Goal: Task Accomplishment & Management: Use online tool/utility

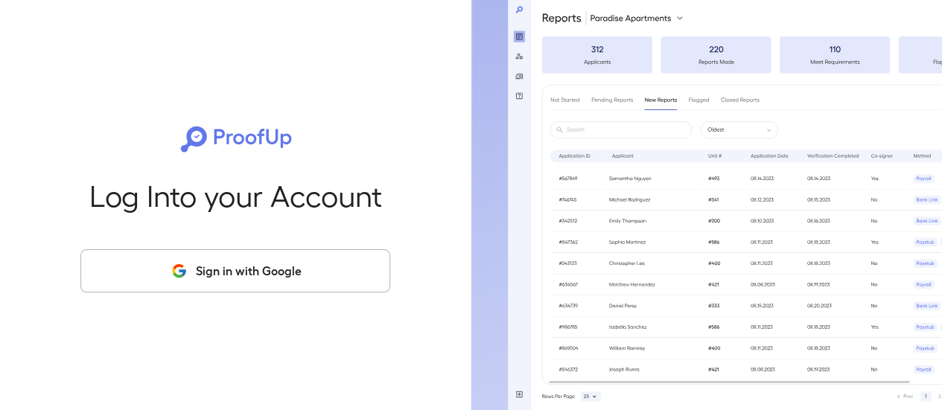
click at [216, 268] on button "Sign in with Google" at bounding box center [235, 271] width 310 height 43
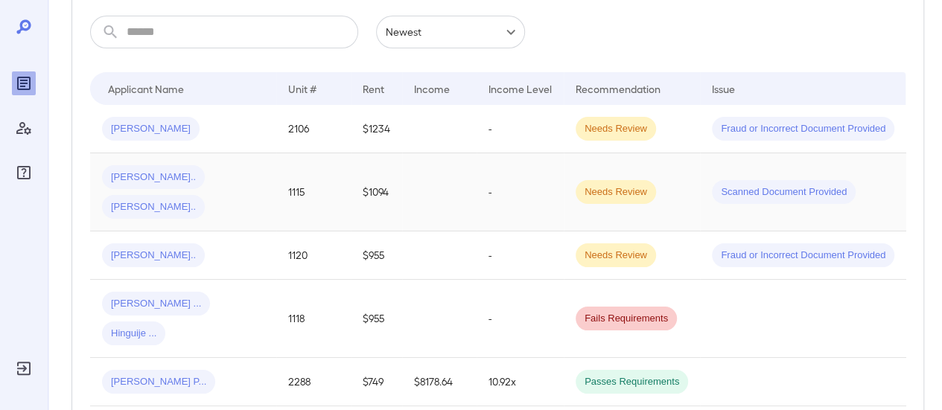
scroll to position [298, 0]
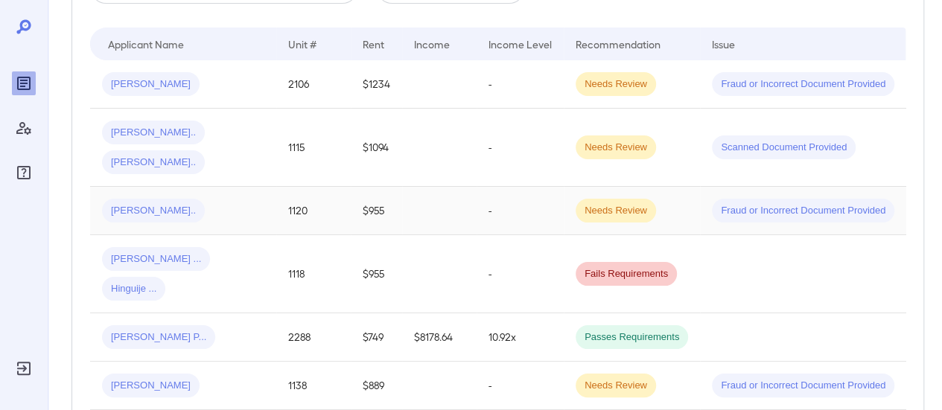
click at [214, 199] on div "[PERSON_NAME].." at bounding box center [183, 211] width 162 height 24
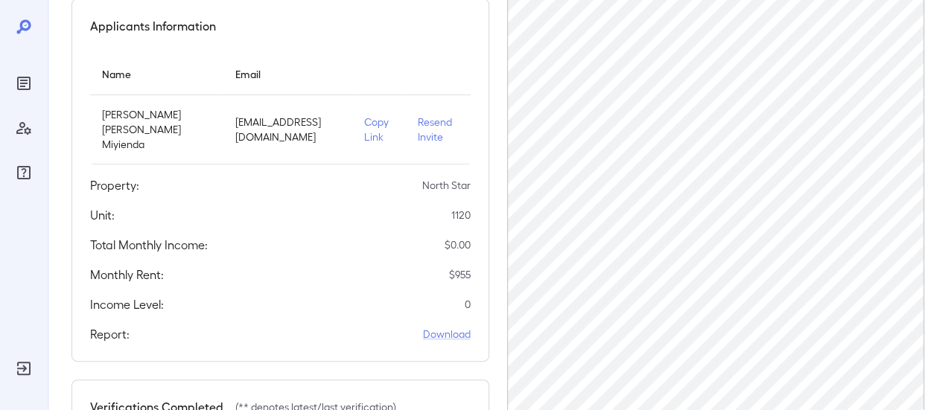
scroll to position [298, 0]
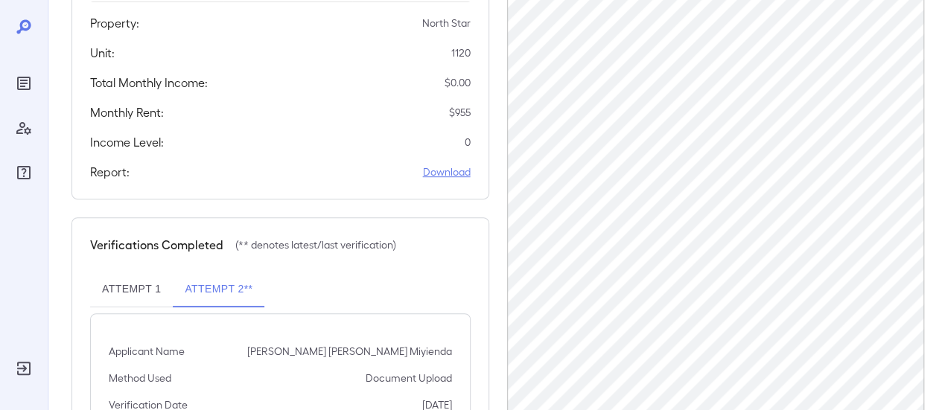
click at [453, 175] on link "Download" at bounding box center [447, 172] width 48 height 15
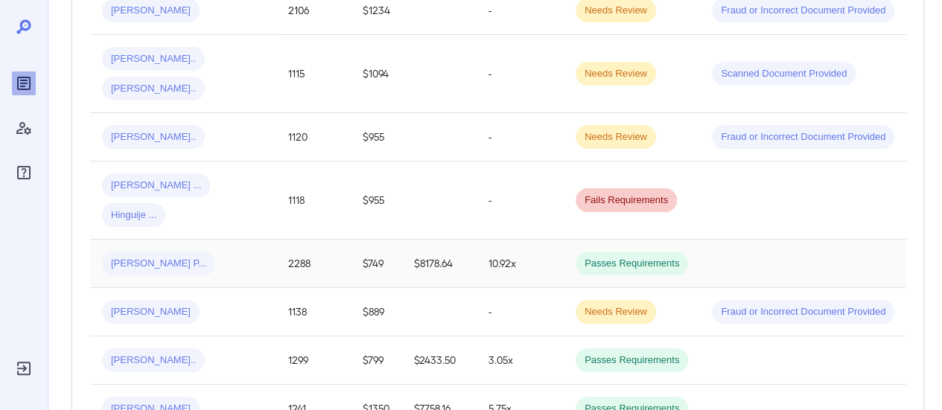
scroll to position [373, 0]
click at [165, 208] on span "Hinguije ..." at bounding box center [133, 215] width 63 height 14
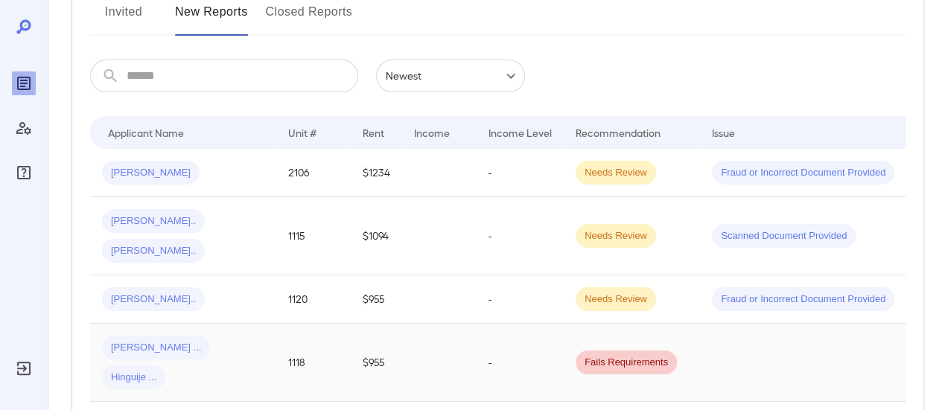
scroll to position [224, 0]
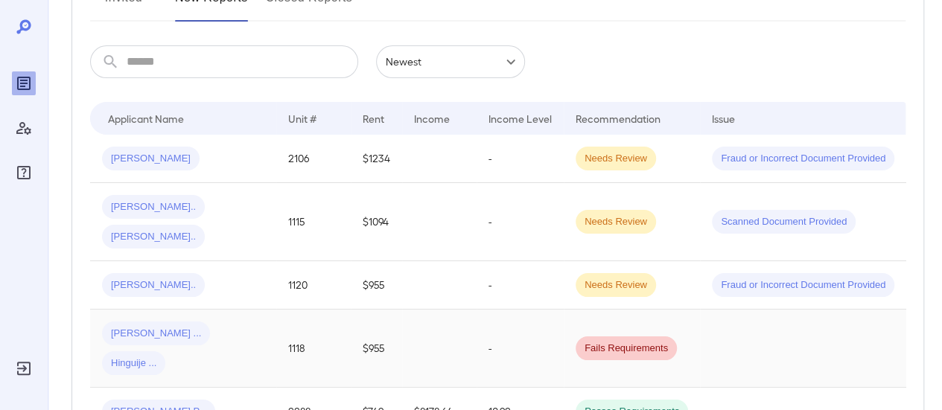
click at [205, 320] on td "[PERSON_NAME] ... [GEOGRAPHIC_DATA] ..." at bounding box center [183, 349] width 186 height 78
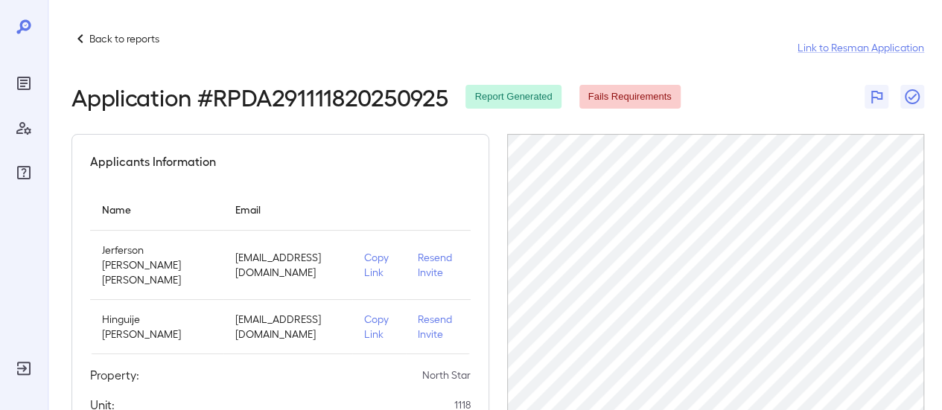
click at [364, 259] on p "Copy Link" at bounding box center [379, 265] width 30 height 30
click at [120, 35] on p "Back to reports" at bounding box center [124, 38] width 70 height 15
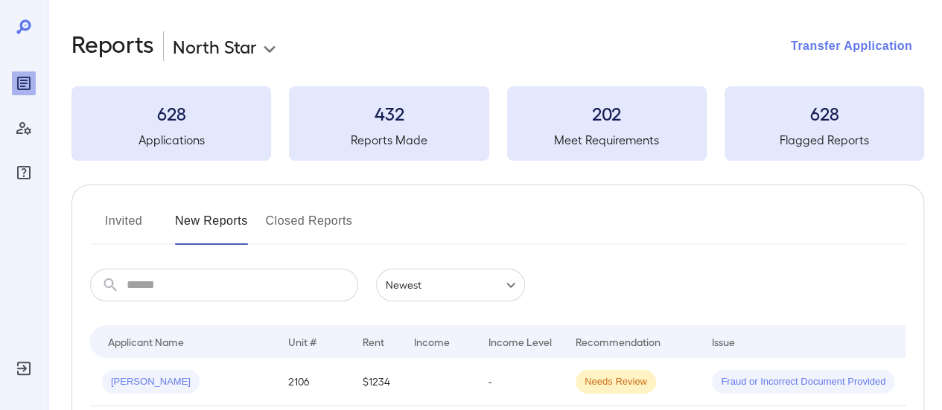
click at [821, 42] on button "Transfer Application" at bounding box center [851, 46] width 145 height 33
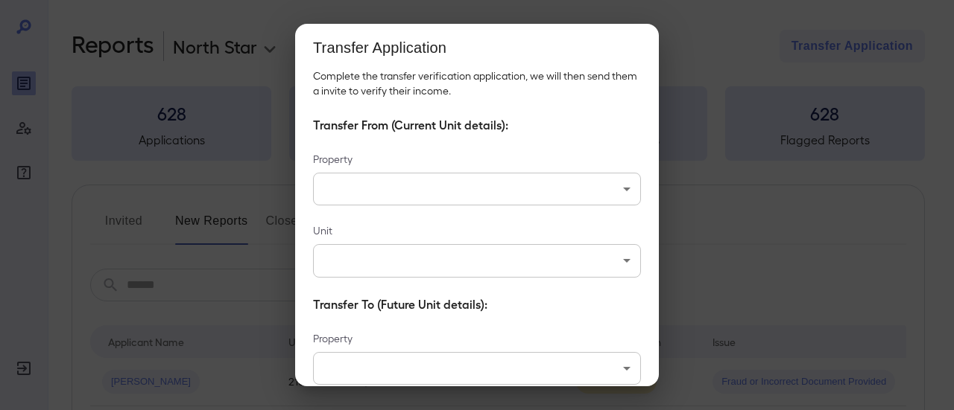
click at [524, 194] on body "**********" at bounding box center [477, 205] width 954 height 410
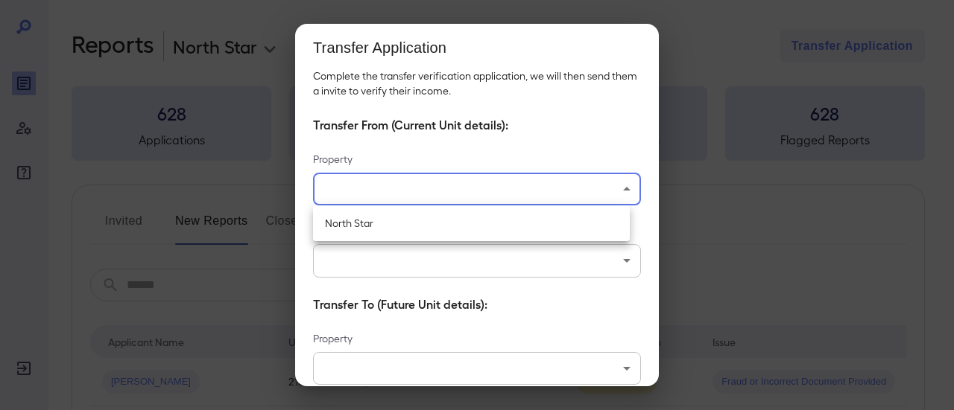
click at [557, 133] on div at bounding box center [477, 205] width 954 height 410
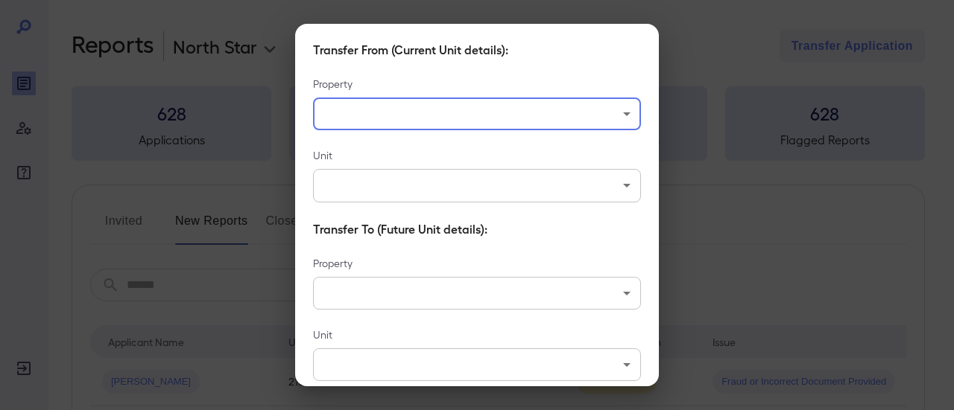
scroll to position [149, 0]
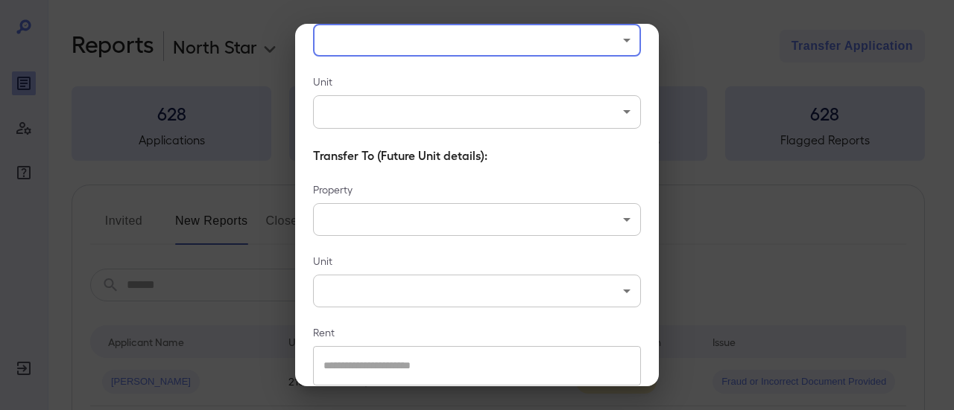
click at [544, 101] on body "**********" at bounding box center [477, 205] width 954 height 410
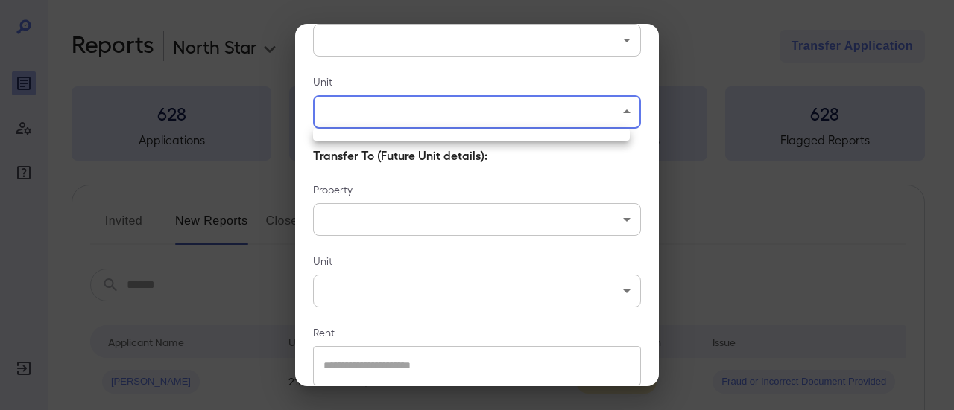
click at [481, 220] on div at bounding box center [477, 205] width 954 height 410
click at [594, 221] on body "**********" at bounding box center [477, 205] width 954 height 410
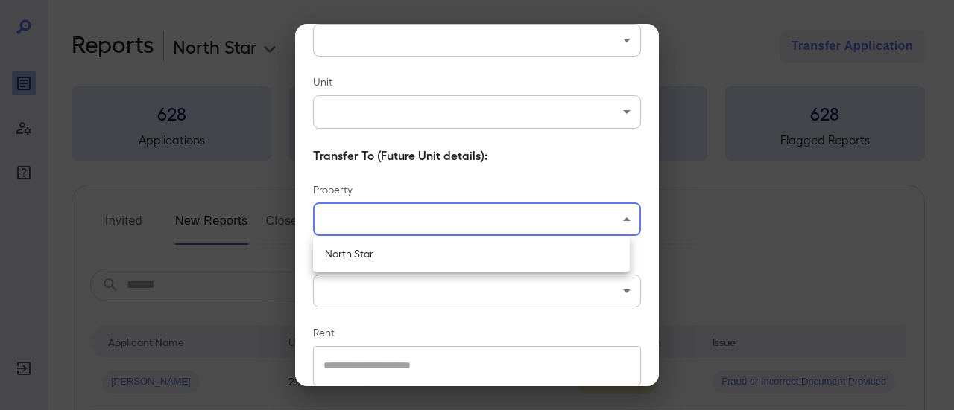
click at [563, 253] on li "North Star" at bounding box center [471, 254] width 317 height 24
type input "**********"
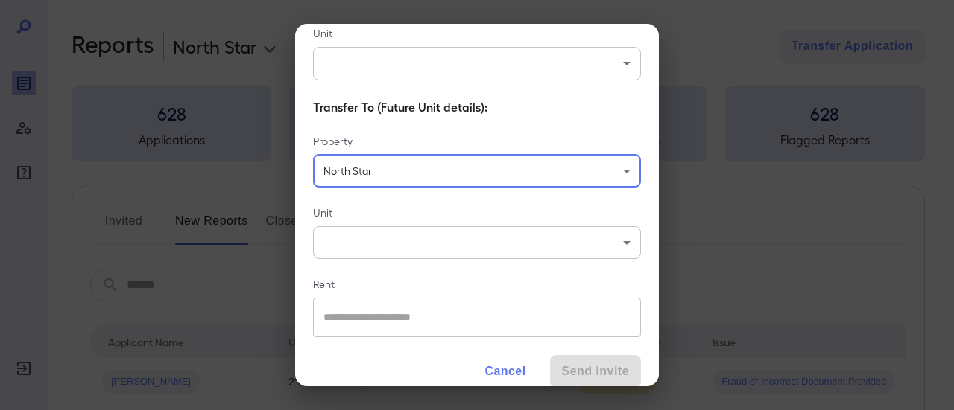
scroll to position [216, 0]
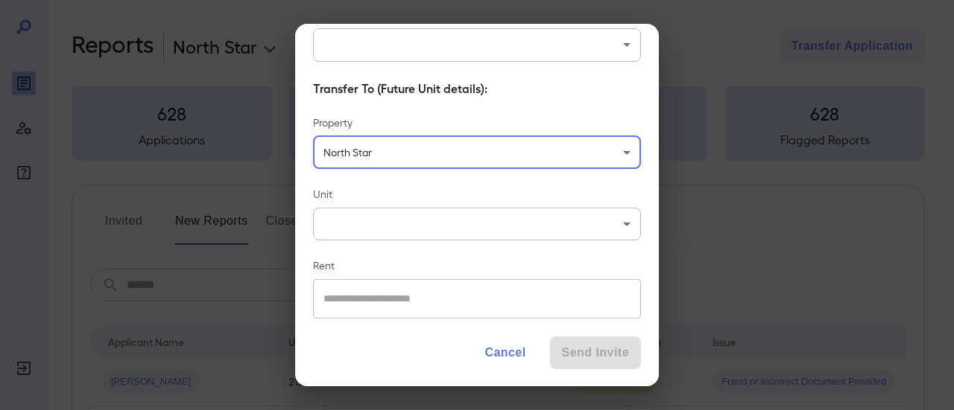
click at [595, 206] on div "Unit ​ ​" at bounding box center [477, 214] width 328 height 54
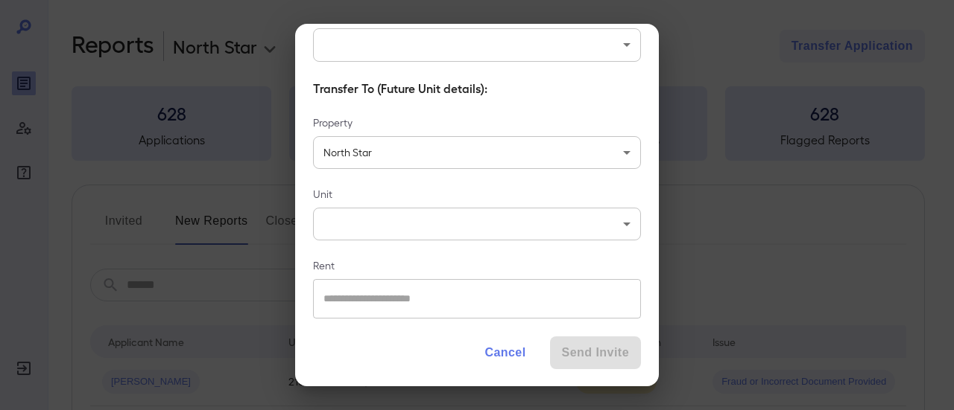
click at [594, 218] on body "**********" at bounding box center [477, 205] width 954 height 410
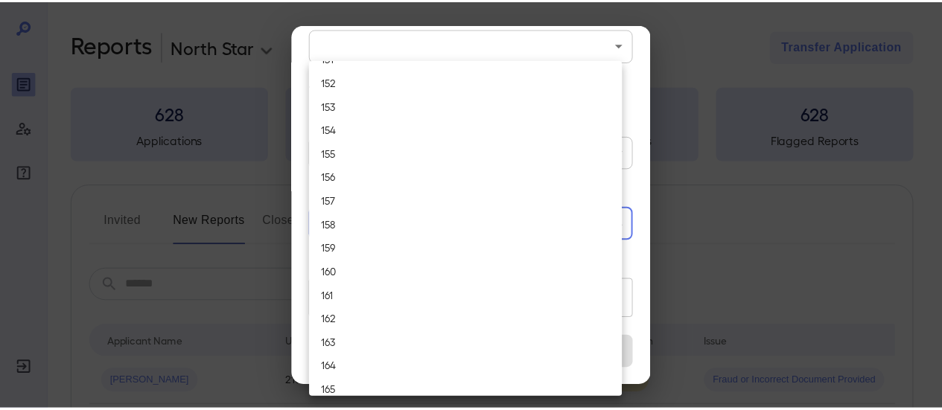
scroll to position [1192, 0]
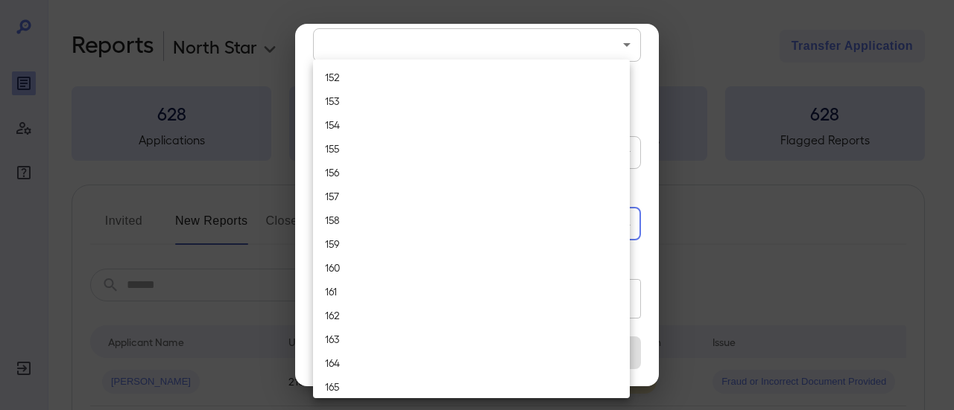
click at [782, 249] on div at bounding box center [477, 205] width 954 height 410
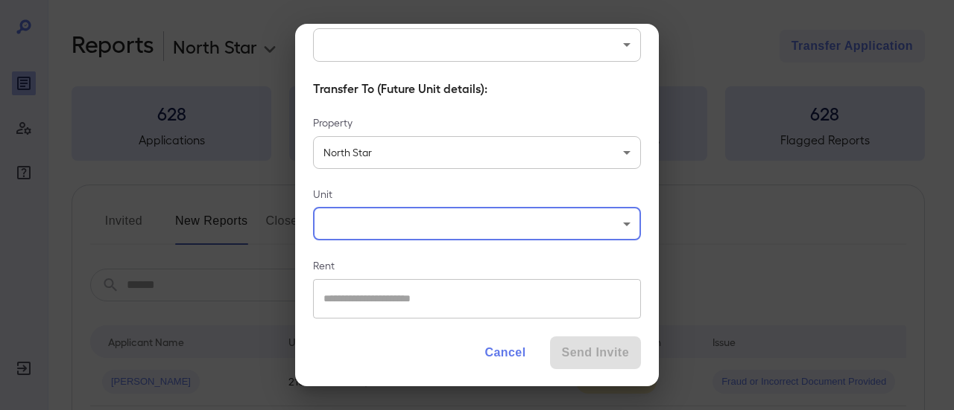
click at [501, 354] on button "Cancel" at bounding box center [504, 353] width 65 height 33
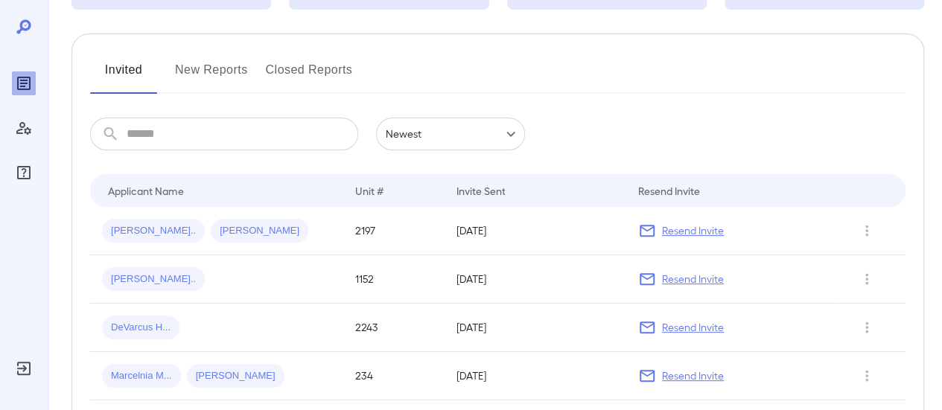
scroll to position [224, 0]
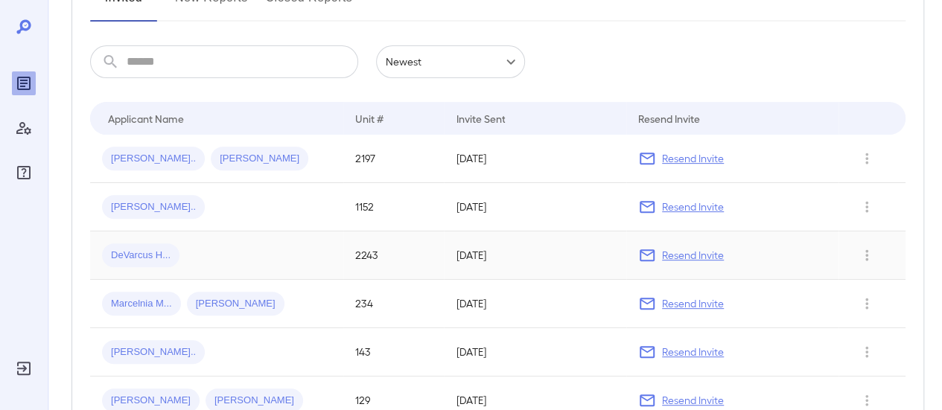
click at [131, 253] on span "DeVarcus H..." at bounding box center [140, 256] width 77 height 14
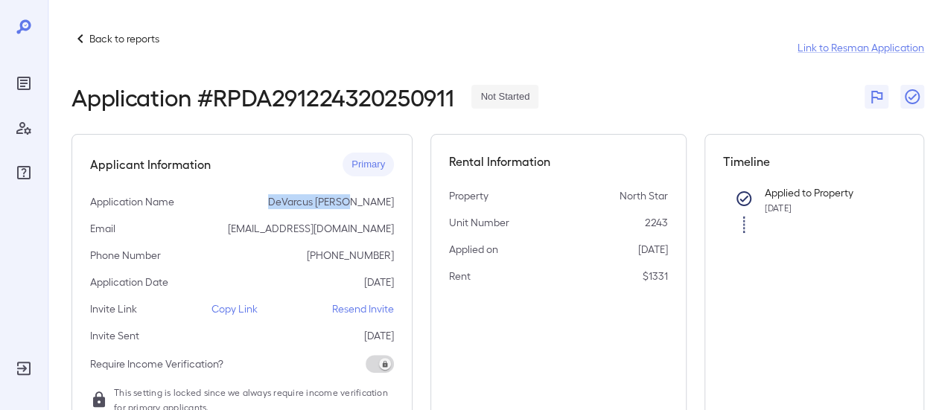
drag, startPoint x: 397, startPoint y: 194, endPoint x: 317, endPoint y: 196, distance: 79.7
click at [317, 196] on div "Applicant Information Primary Application Name DeVarcus Horton Email devarcusho…" at bounding box center [242, 283] width 341 height 299
copy p "DeVarcus Horton"
click at [104, 38] on p "Back to reports" at bounding box center [124, 38] width 70 height 15
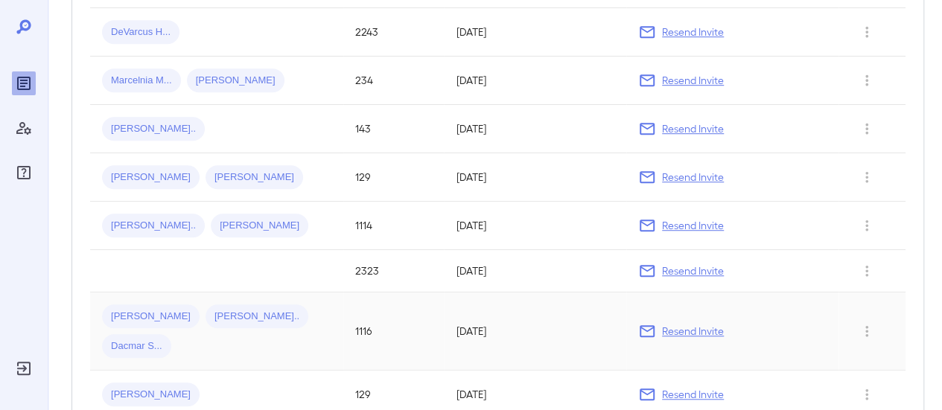
scroll to position [149, 0]
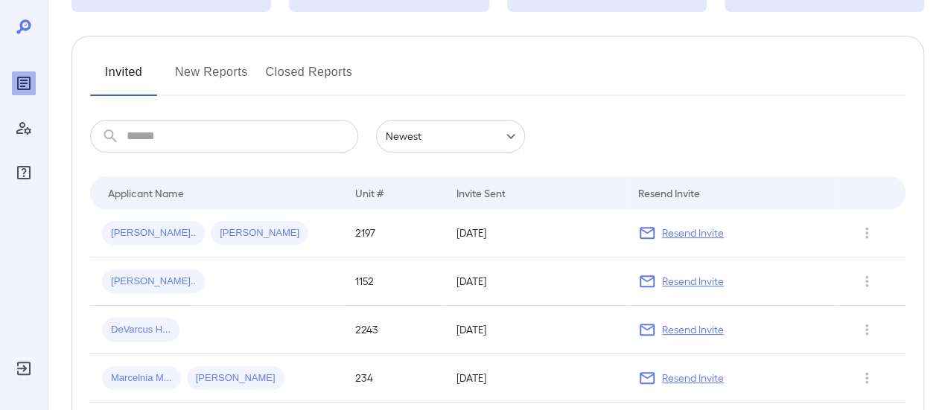
click at [209, 68] on button "New Reports" at bounding box center [211, 78] width 73 height 36
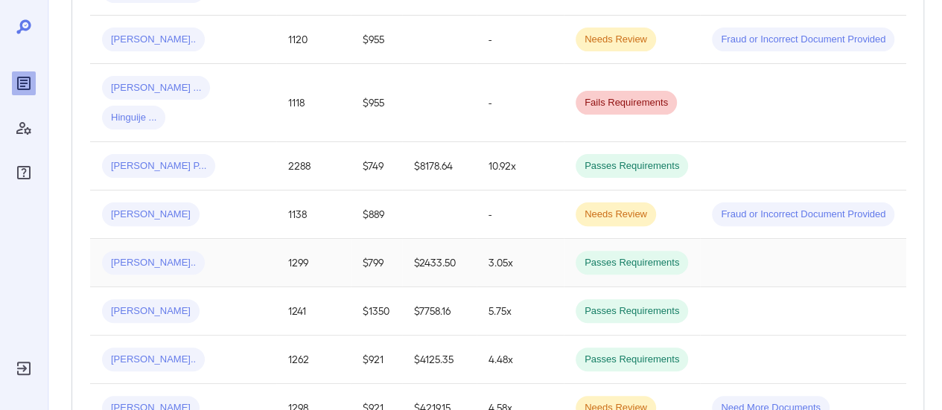
scroll to position [447, 0]
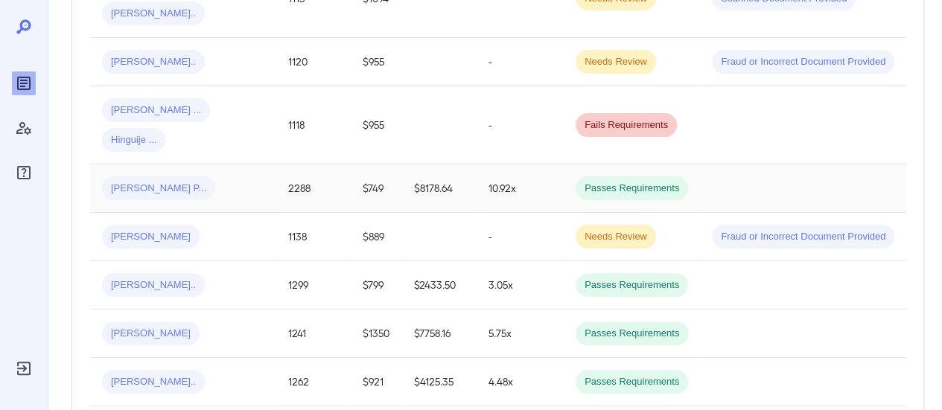
click at [191, 177] on div "Jaynes P..." at bounding box center [183, 189] width 162 height 24
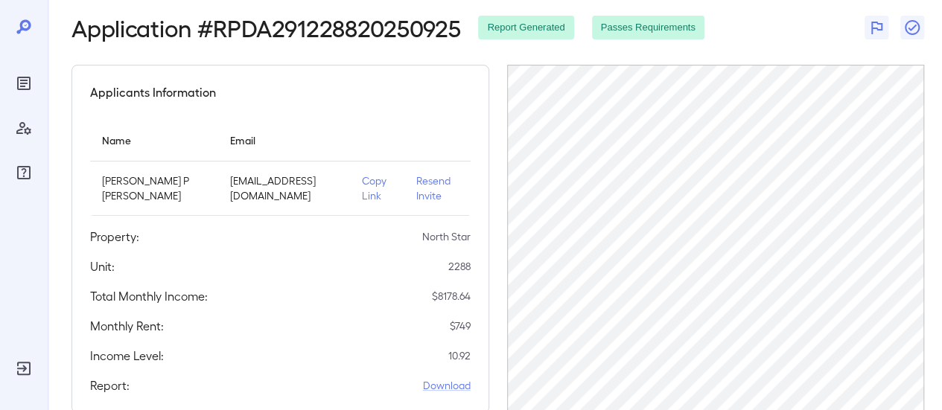
scroll to position [149, 0]
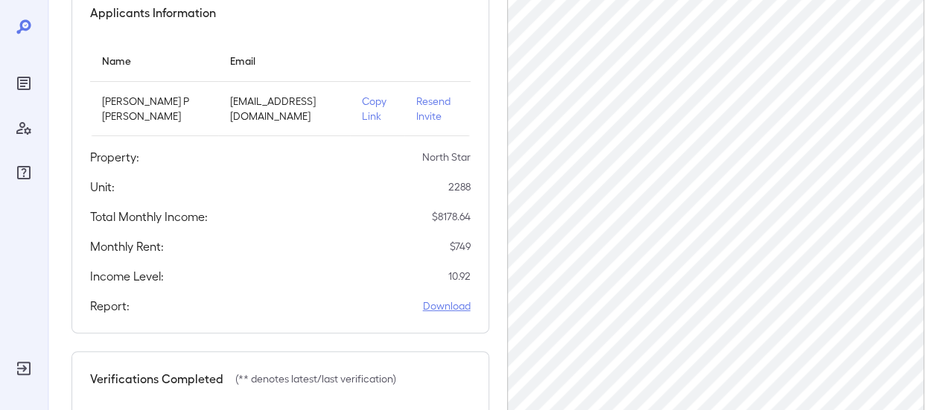
click at [447, 302] on link "Download" at bounding box center [447, 306] width 48 height 15
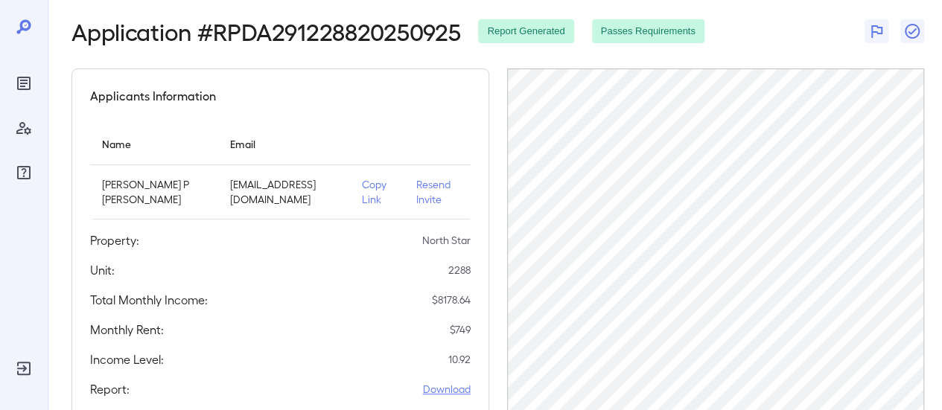
scroll to position [0, 0]
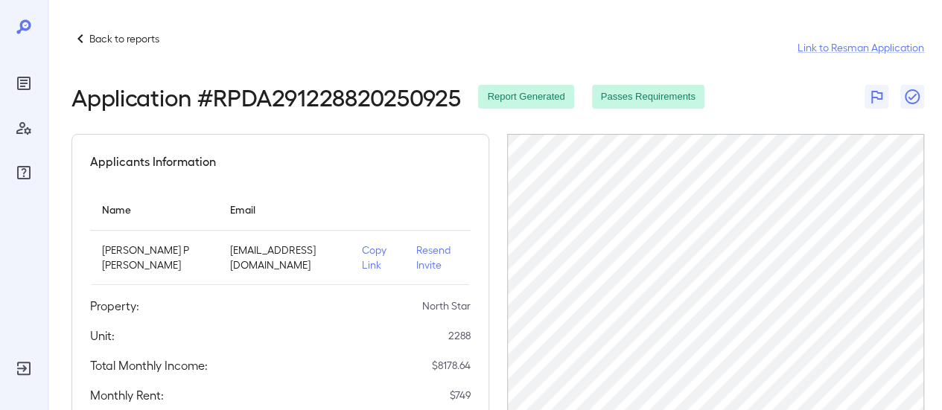
click at [104, 41] on p "Back to reports" at bounding box center [124, 38] width 70 height 15
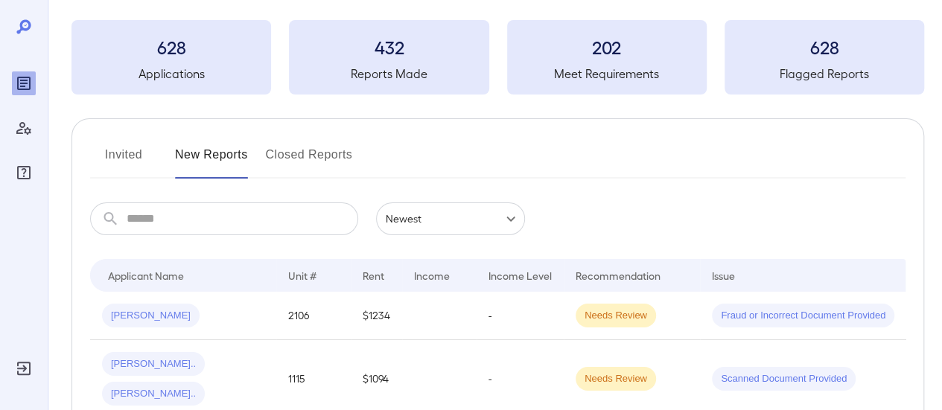
scroll to position [149, 0]
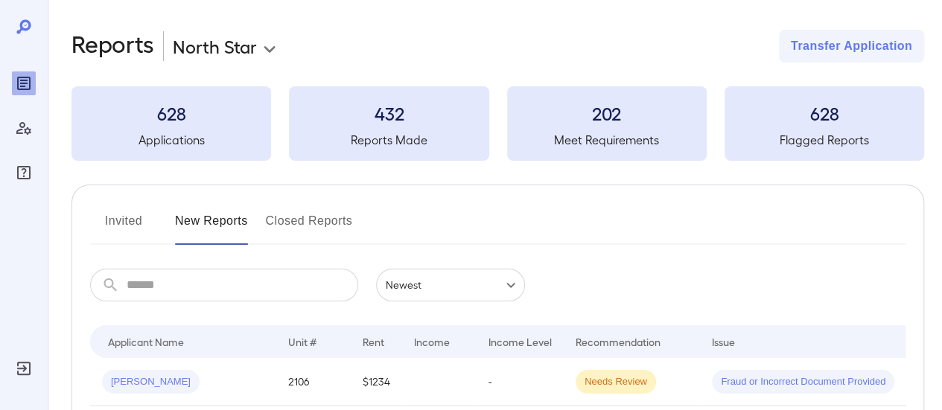
scroll to position [298, 0]
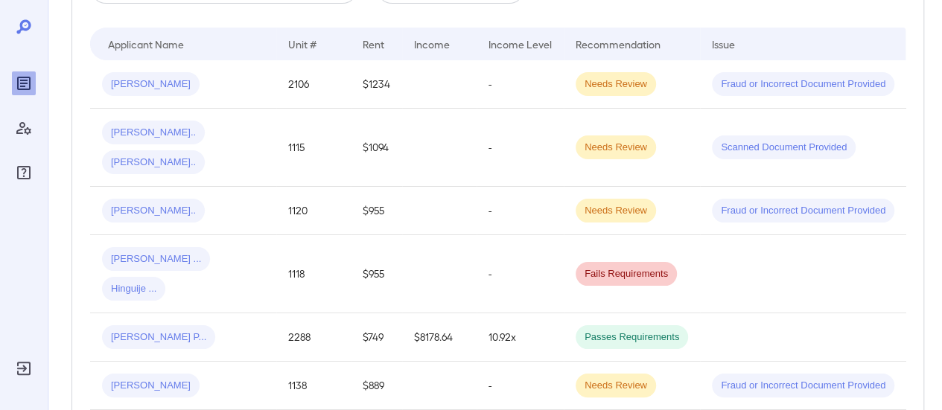
click at [165, 282] on span "Hinguije ..." at bounding box center [133, 289] width 63 height 14
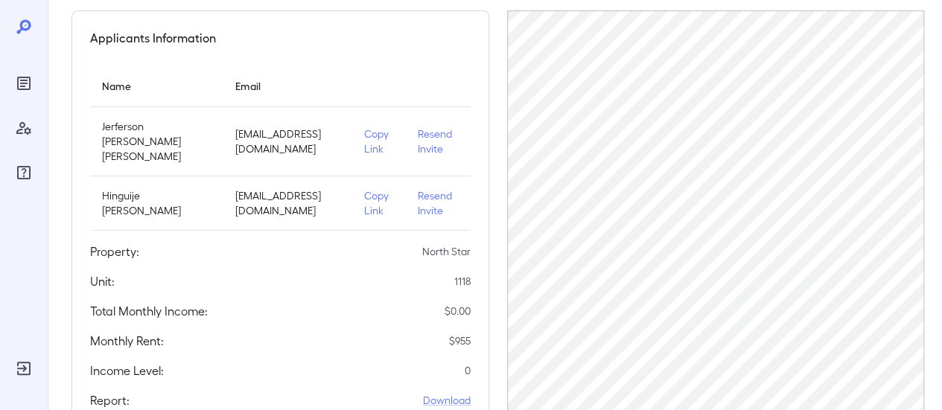
scroll to position [195, 0]
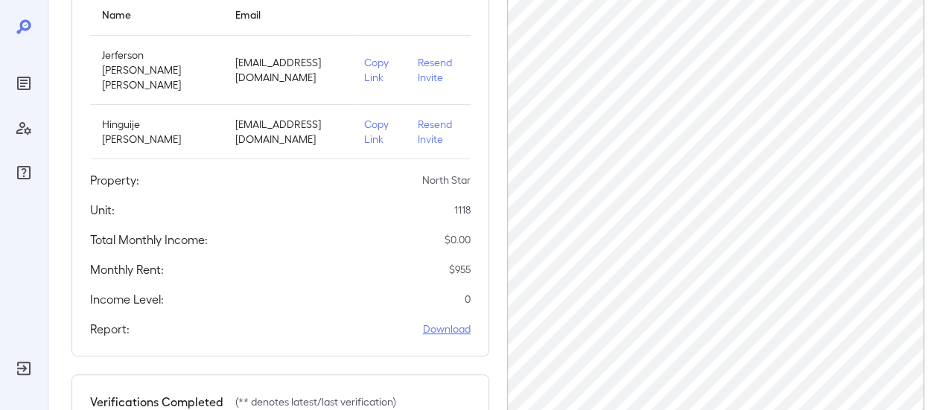
click at [439, 323] on link "Download" at bounding box center [447, 329] width 48 height 15
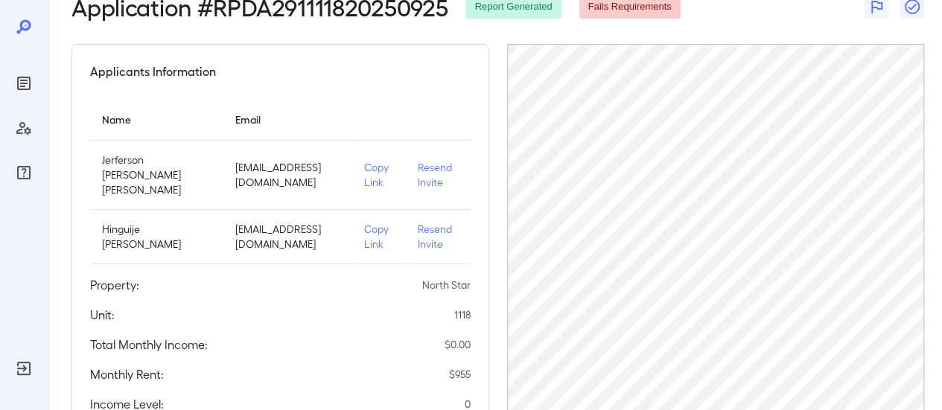
scroll to position [0, 0]
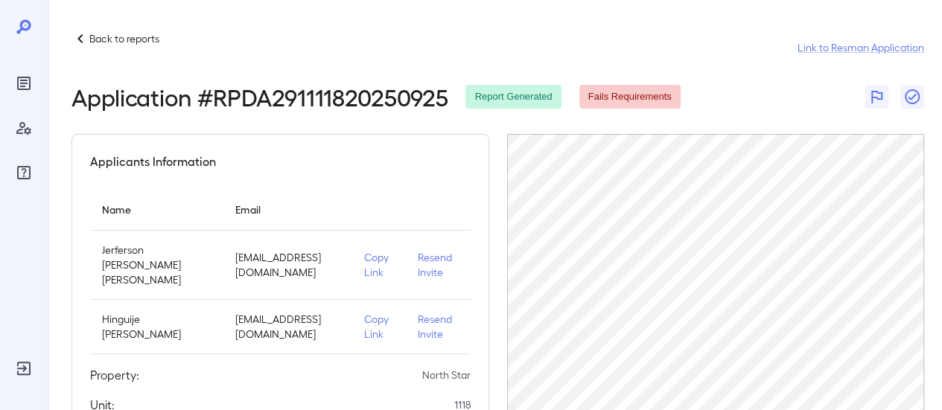
click at [95, 32] on p "Back to reports" at bounding box center [124, 38] width 70 height 15
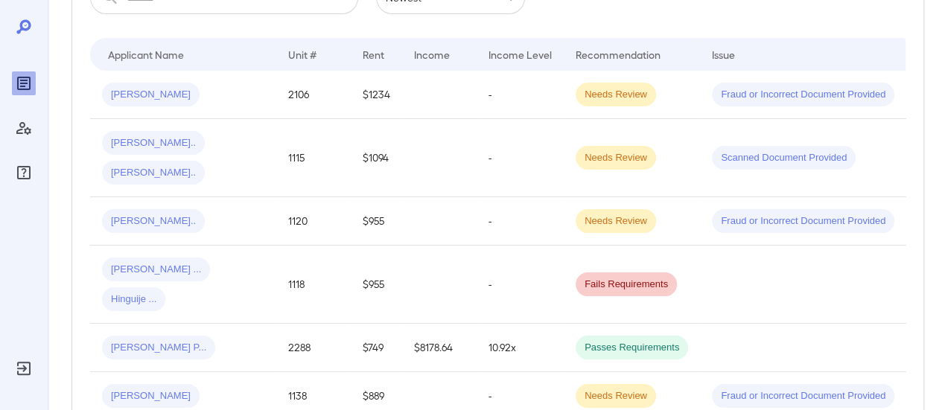
scroll to position [298, 0]
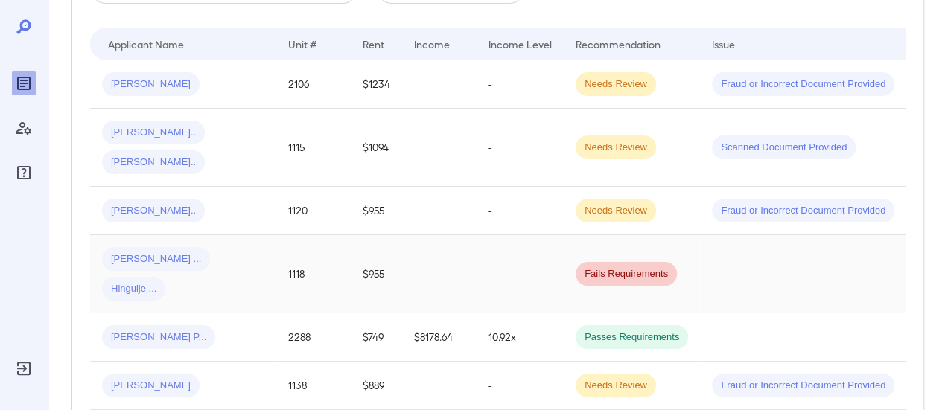
click at [165, 282] on span "Hinguije ..." at bounding box center [133, 289] width 63 height 14
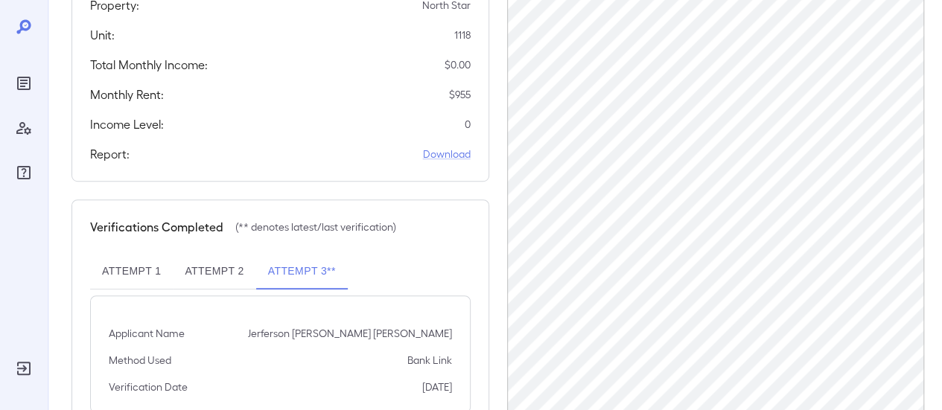
scroll to position [373, 0]
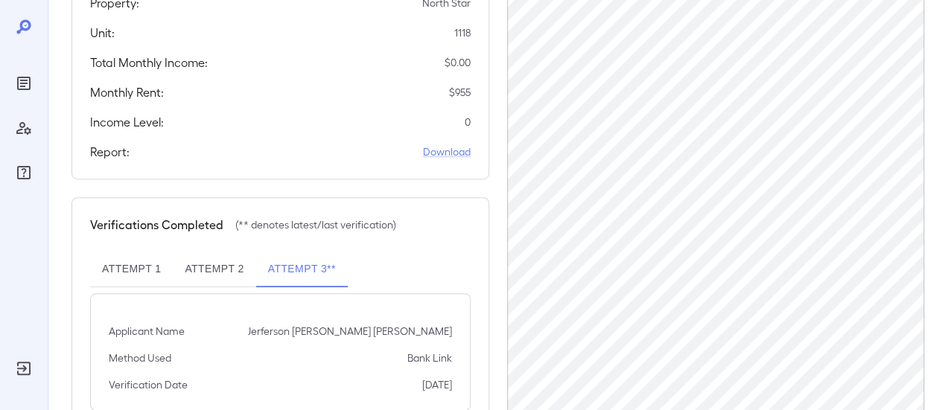
click at [217, 265] on button "Attempt 2" at bounding box center [214, 270] width 83 height 36
click at [451, 149] on link "Download" at bounding box center [447, 152] width 48 height 15
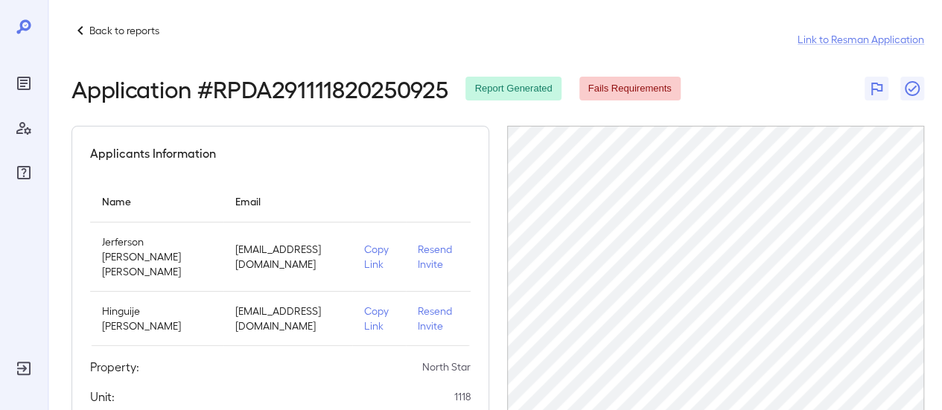
scroll to position [0, 0]
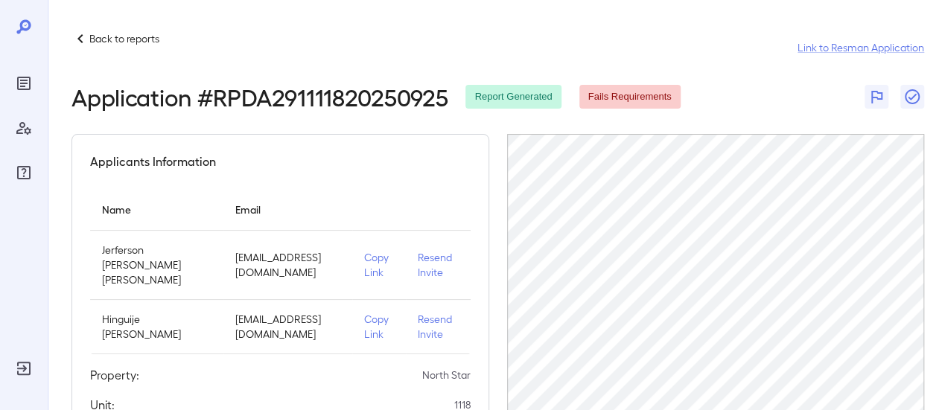
click at [97, 38] on p "Back to reports" at bounding box center [124, 38] width 70 height 15
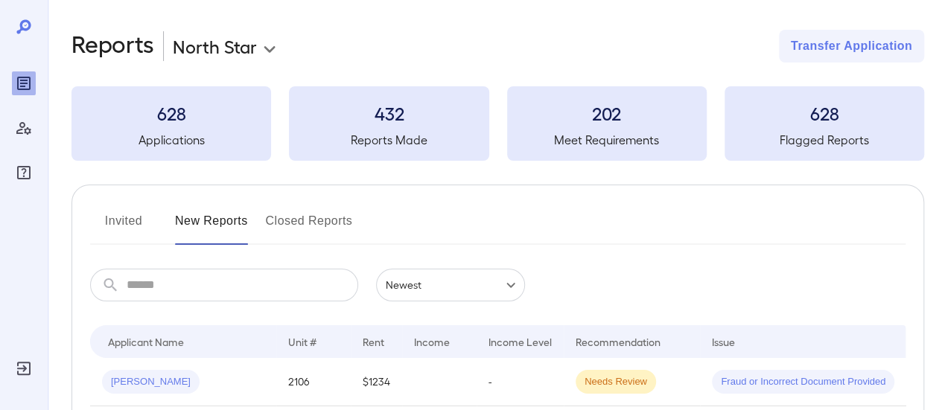
scroll to position [298, 0]
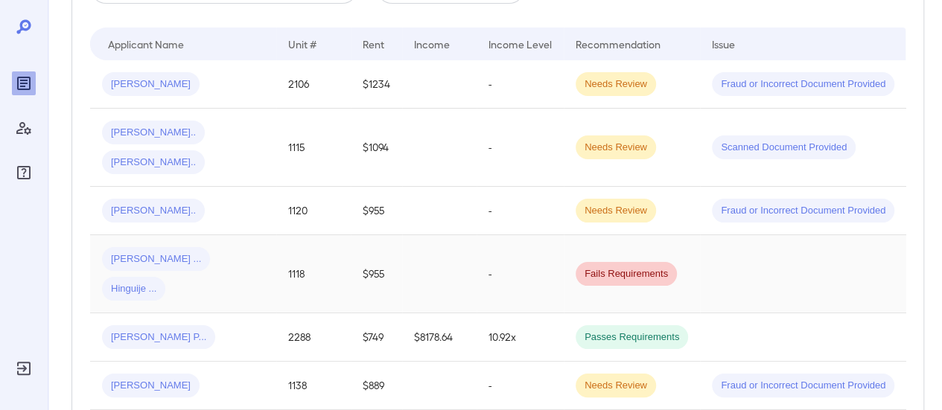
click at [165, 282] on span "Hinguije ..." at bounding box center [133, 289] width 63 height 14
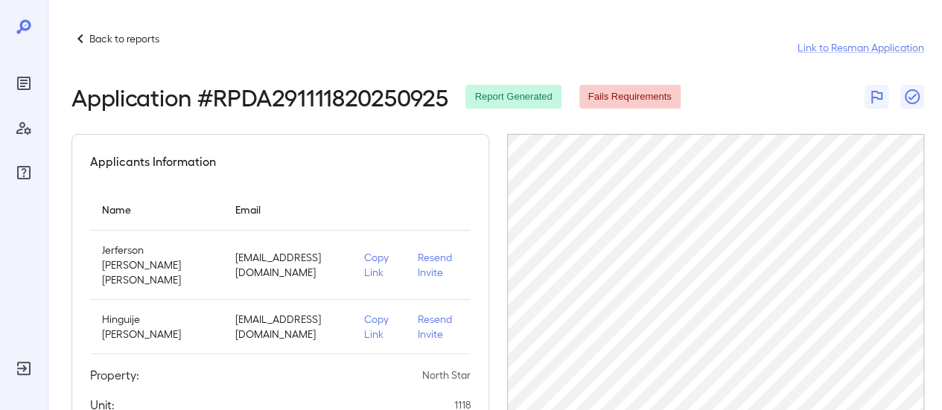
click at [133, 38] on p "Back to reports" at bounding box center [124, 38] width 70 height 15
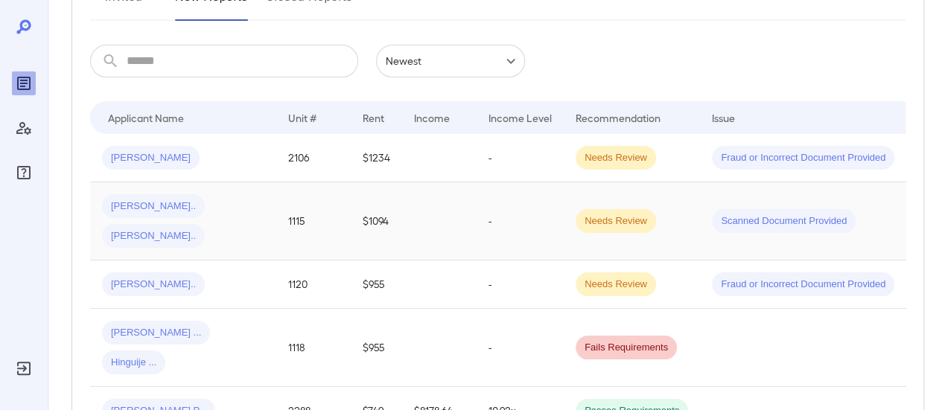
scroll to position [298, 0]
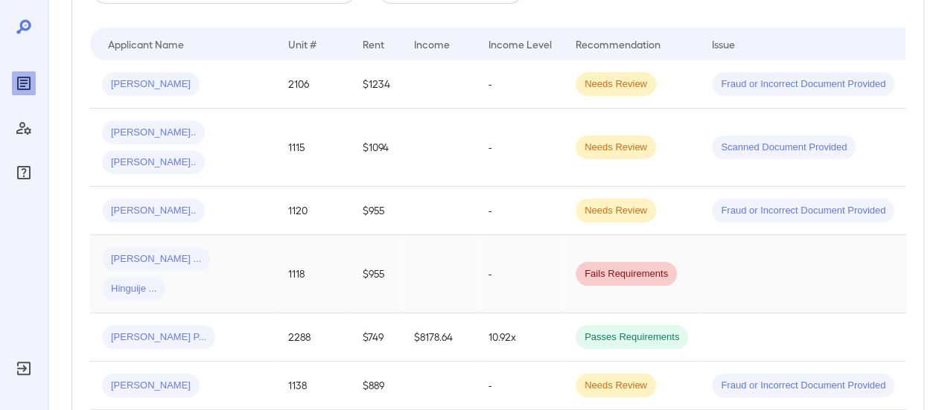
click at [146, 253] on span "Jerferson ..." at bounding box center [156, 260] width 108 height 14
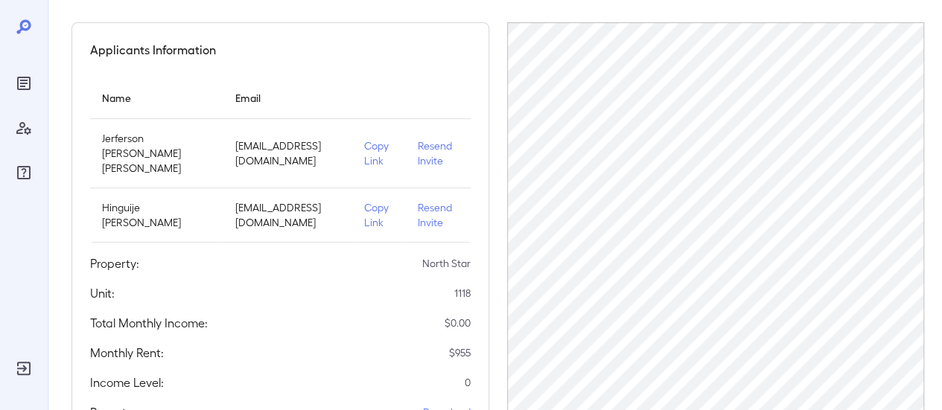
scroll to position [298, 0]
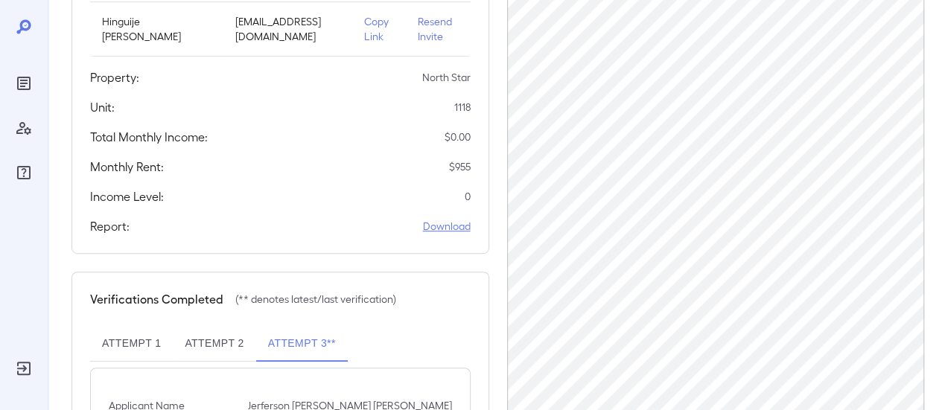
click at [440, 227] on link "Download" at bounding box center [447, 226] width 48 height 15
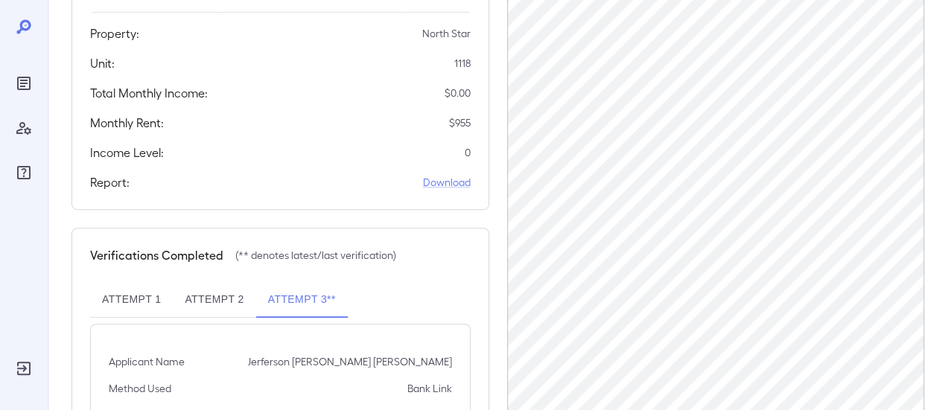
scroll to position [419, 0]
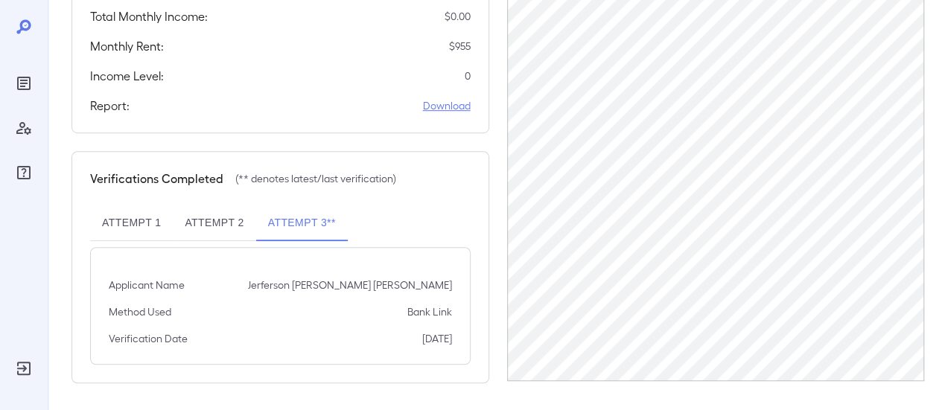
click at [454, 109] on link "Download" at bounding box center [447, 105] width 48 height 15
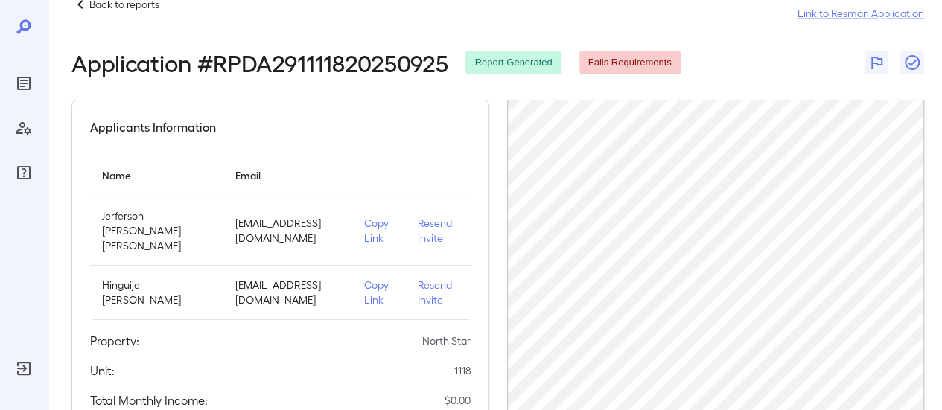
scroll to position [0, 0]
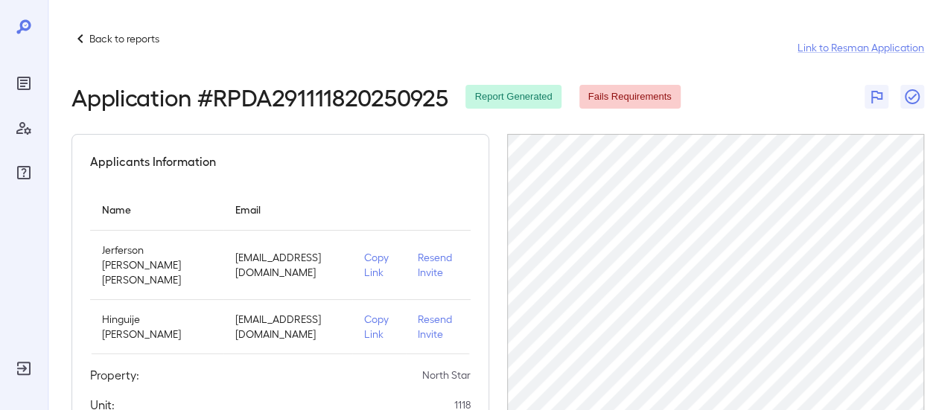
click at [121, 49] on div "Back to reports Link to Resman Application" at bounding box center [498, 48] width 853 height 36
click at [139, 36] on p "Back to reports" at bounding box center [124, 38] width 70 height 15
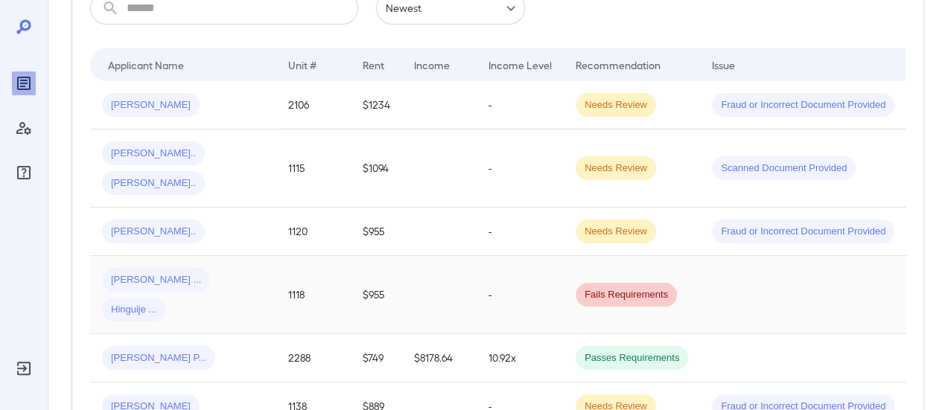
scroll to position [298, 0]
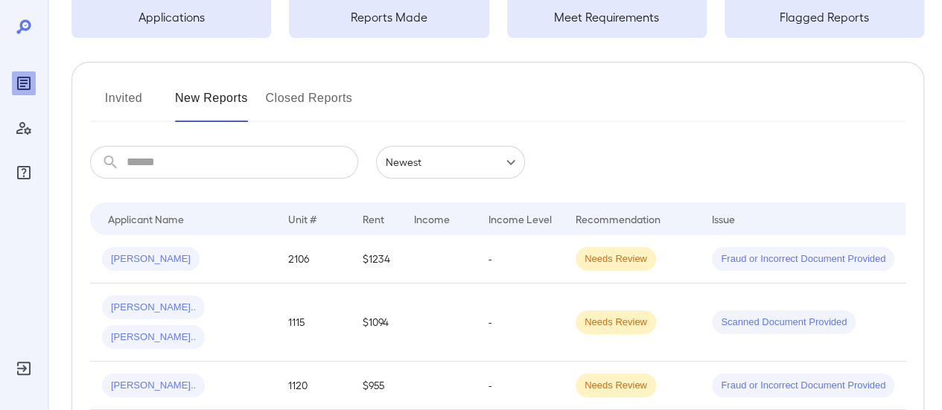
scroll to position [224, 0]
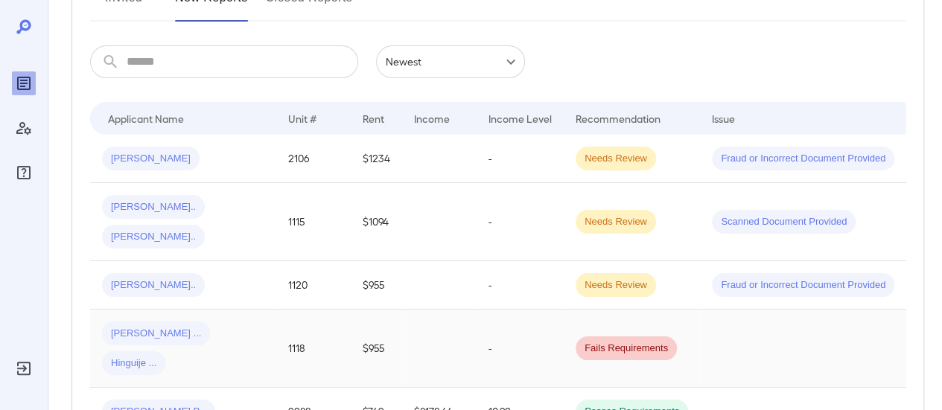
click at [153, 327] on span "[PERSON_NAME] ..." at bounding box center [156, 334] width 108 height 14
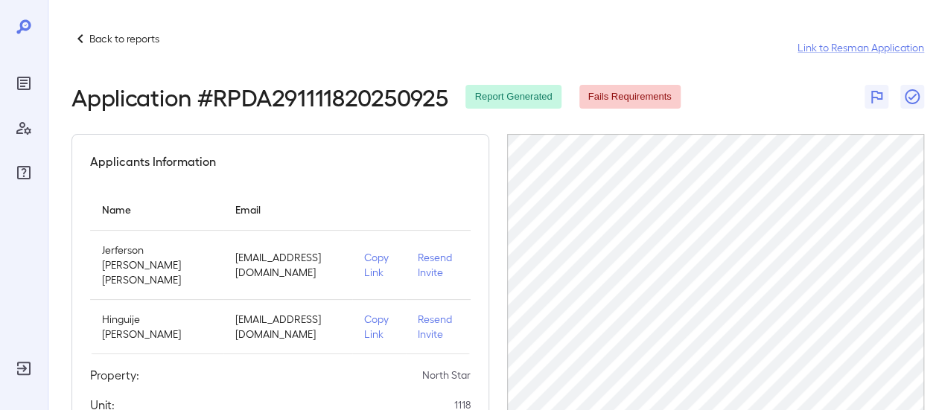
click at [121, 39] on p "Back to reports" at bounding box center [124, 38] width 70 height 15
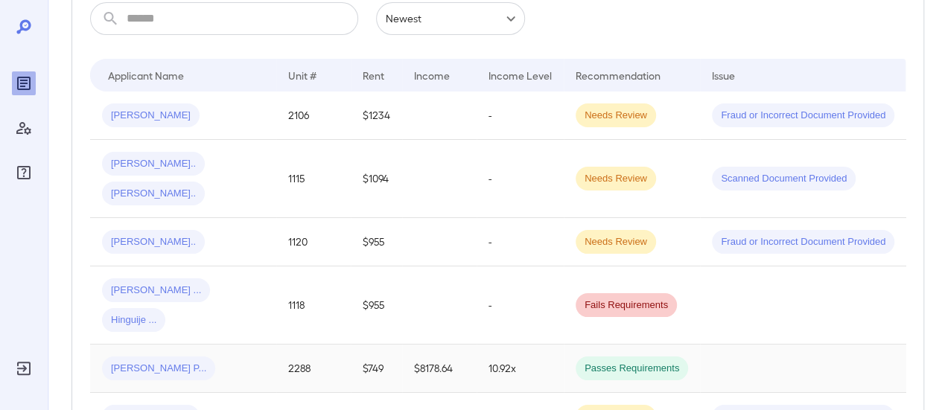
scroll to position [298, 0]
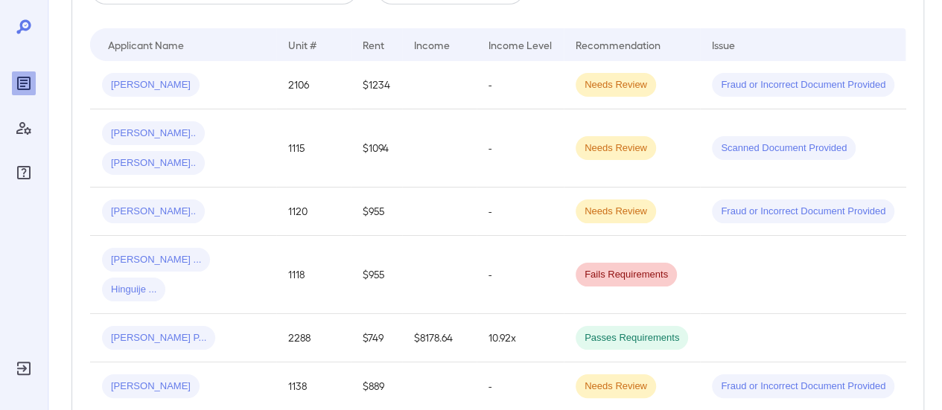
scroll to position [298, 0]
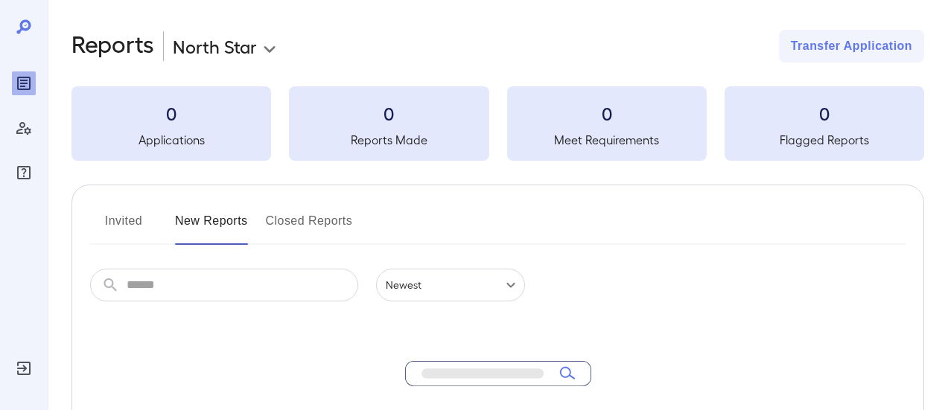
scroll to position [298, 0]
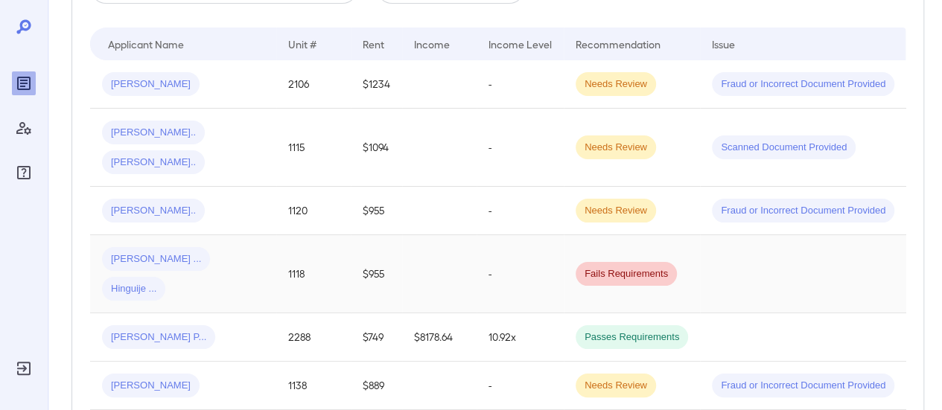
click at [165, 282] on span "Hinguije ..." at bounding box center [133, 289] width 63 height 14
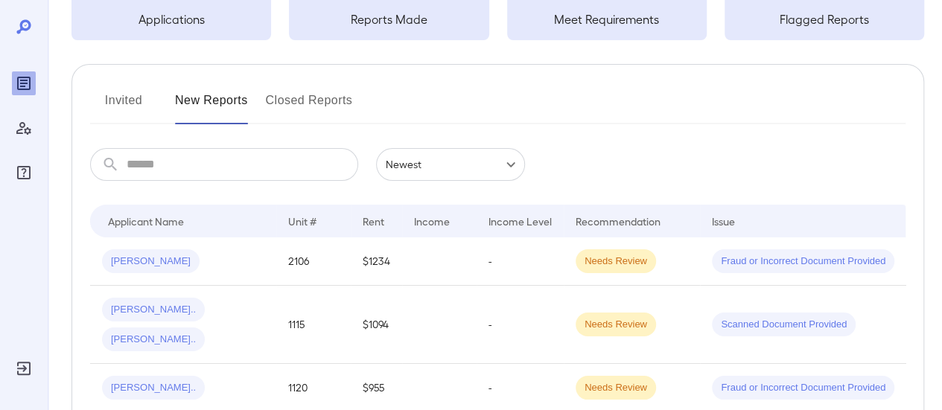
scroll to position [224, 0]
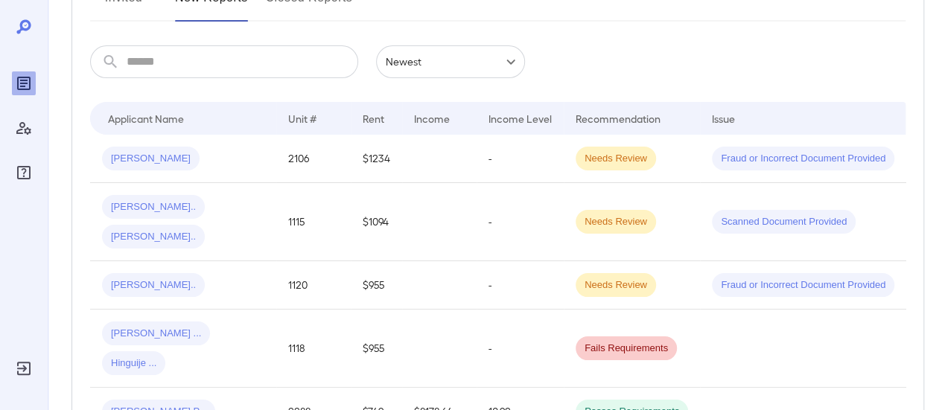
click at [137, 327] on span "[PERSON_NAME] ..." at bounding box center [156, 334] width 108 height 14
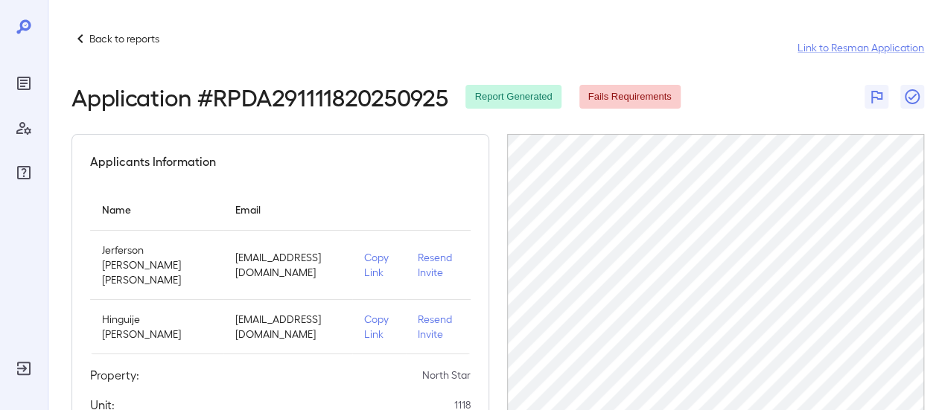
click at [378, 259] on p "Copy Link" at bounding box center [379, 265] width 30 height 30
click at [364, 261] on p "Copy Link" at bounding box center [379, 265] width 30 height 30
